Goal: Register for event/course

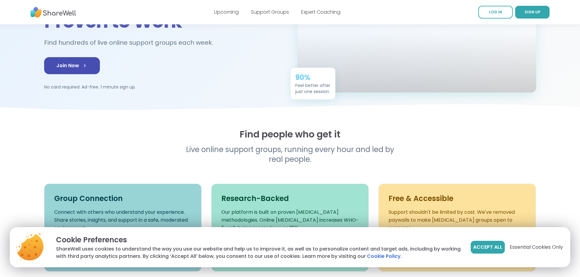
scroll to position [91, 0]
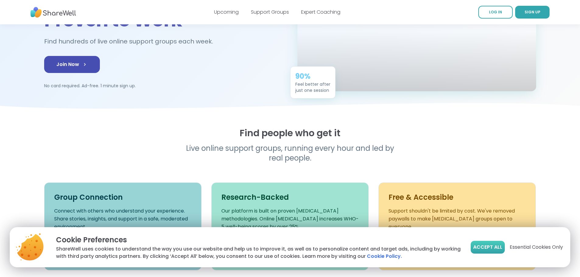
click at [487, 249] on span "Accept All" at bounding box center [487, 247] width 29 height 7
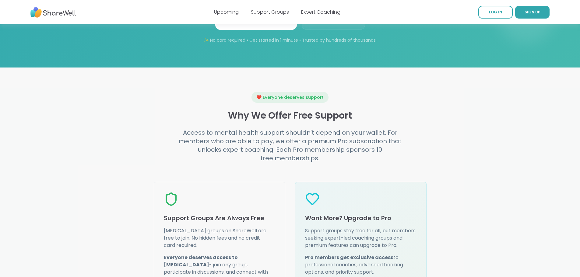
scroll to position [609, 0]
click at [329, 30] on link "Browse Groups" at bounding box center [333, 20] width 63 height 17
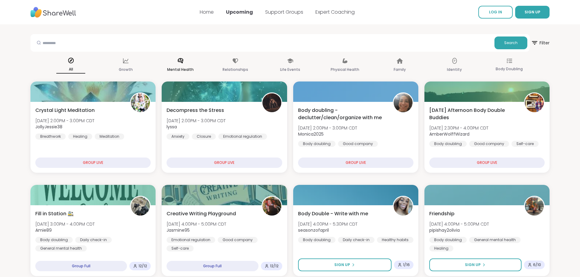
click at [182, 62] on icon at bounding box center [180, 61] width 7 height 7
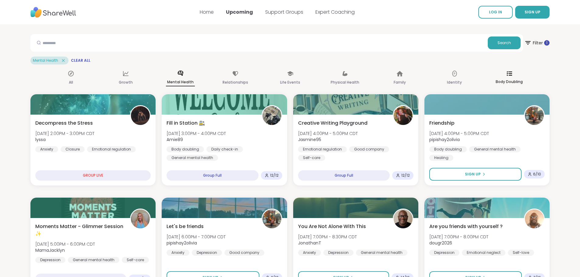
click at [509, 76] on icon at bounding box center [509, 73] width 5 height 5
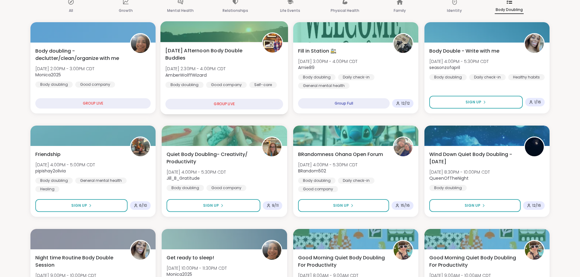
scroll to position [61, 0]
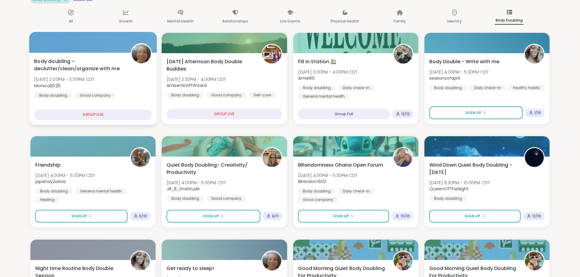
click at [97, 113] on div "GROUP LIVE" at bounding box center [93, 115] width 118 height 11
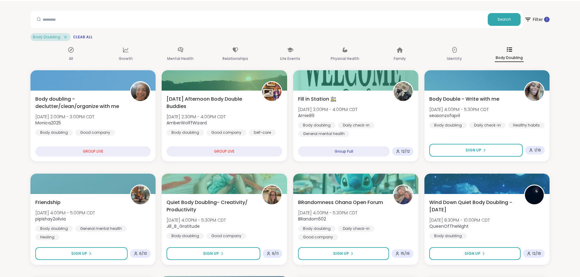
scroll to position [0, 0]
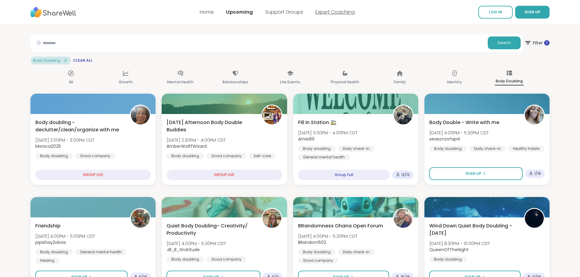
click at [343, 10] on link "Expert Coaching" at bounding box center [334, 12] width 39 height 7
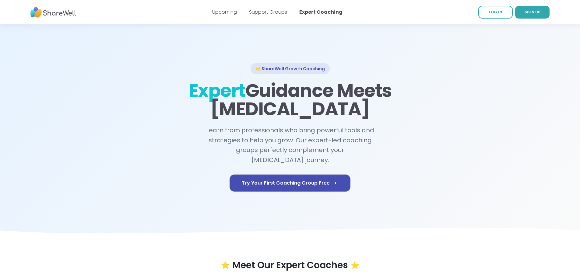
click at [273, 10] on link "Support Groups" at bounding box center [268, 12] width 38 height 7
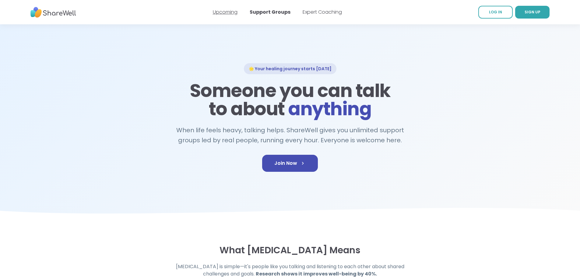
click at [233, 11] on link "Upcoming" at bounding box center [225, 12] width 25 height 7
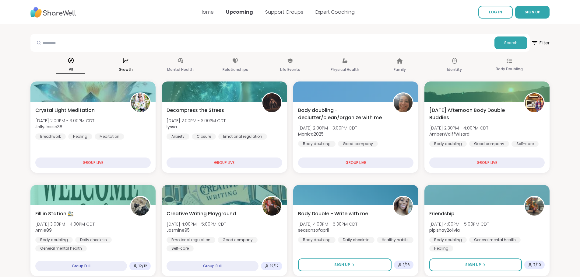
click at [131, 66] on div "Growth" at bounding box center [125, 65] width 29 height 23
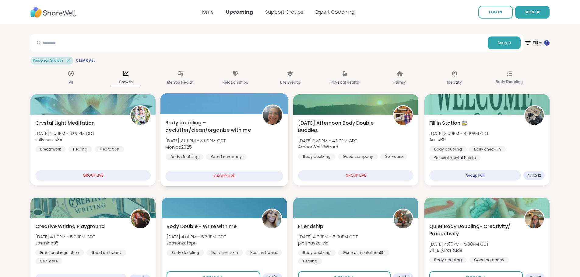
click at [221, 174] on div "GROUP LIVE" at bounding box center [224, 176] width 118 height 11
click at [227, 128] on span "Body doubling - declutter/clean/organize with me" at bounding box center [210, 126] width 90 height 15
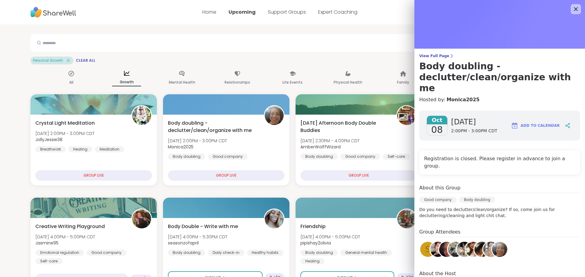
click at [572, 9] on icon at bounding box center [576, 9] width 8 height 8
